Goal: Transaction & Acquisition: Purchase product/service

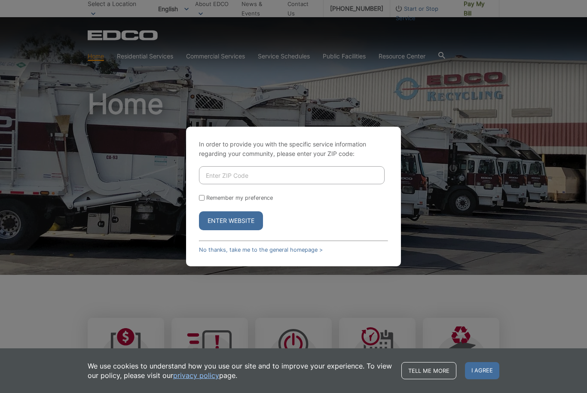
click at [229, 184] on input "Enter ZIP Code" at bounding box center [292, 175] width 186 height 18
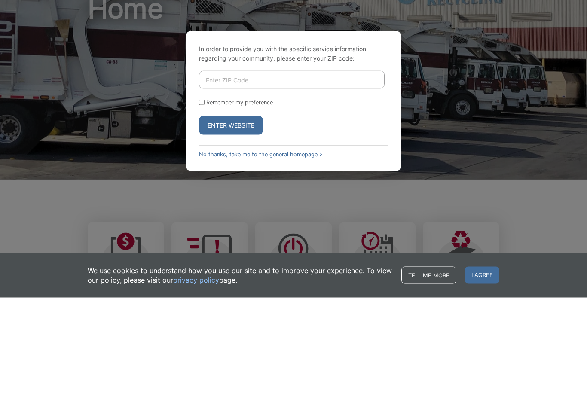
type input "92028"
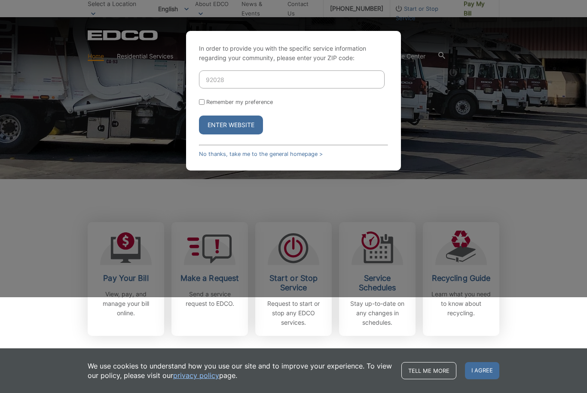
click at [215, 135] on button "Enter Website" at bounding box center [231, 125] width 64 height 19
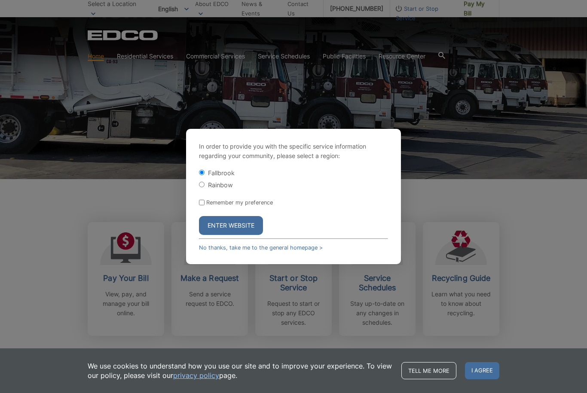
click at [224, 235] on button "Enter Website" at bounding box center [231, 225] width 64 height 19
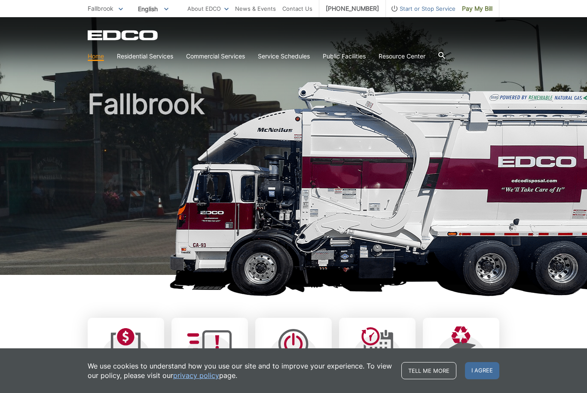
click at [489, 370] on span "I agree" at bounding box center [482, 371] width 34 height 17
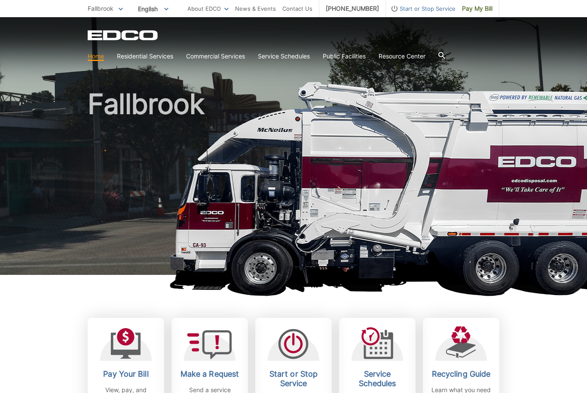
click at [479, 10] on span "Pay My Bill" at bounding box center [477, 8] width 31 height 9
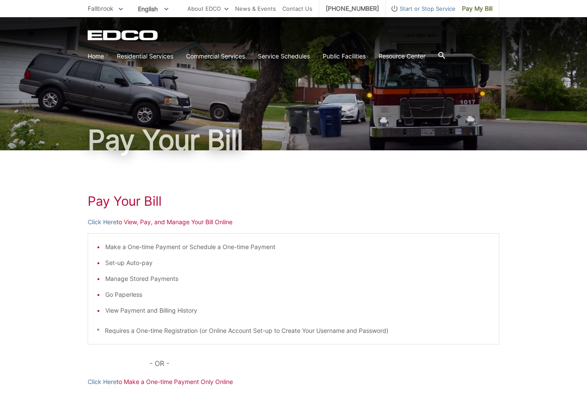
click at [135, 218] on p "Click Here to View, Pay, and Manage Your Bill Online" at bounding box center [294, 222] width 412 height 9
click at [138, 216] on div "Pay Your [PERSON_NAME] Here to View, Pay, and Manage Your Bill Online Make a On…" at bounding box center [294, 324] width 412 height 347
click at [137, 216] on div "Pay Your [PERSON_NAME] Here to View, Pay, and Manage Your Bill Online Make a On…" at bounding box center [294, 324] width 412 height 347
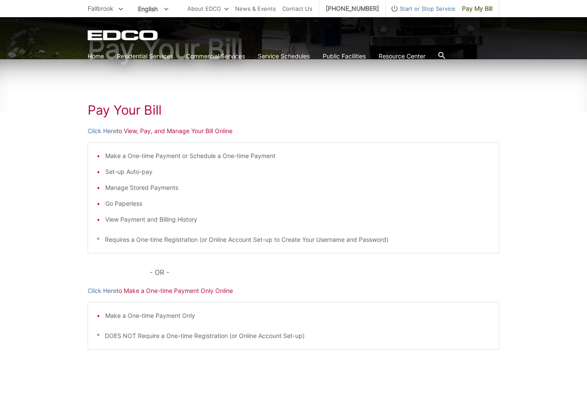
scroll to position [92, 0]
click at [94, 129] on link "Click Here" at bounding box center [102, 130] width 29 height 9
